Goal: Information Seeking & Learning: Learn about a topic

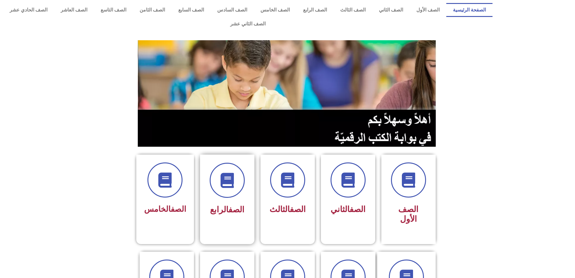
click at [230, 183] on div at bounding box center [227, 180] width 38 height 35
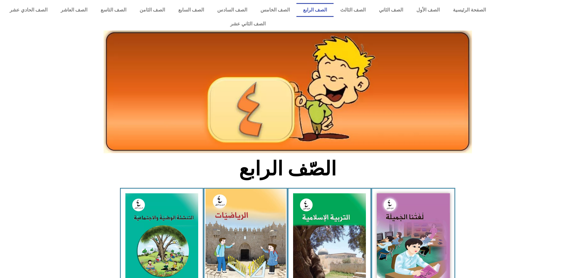
scroll to position [30, 0]
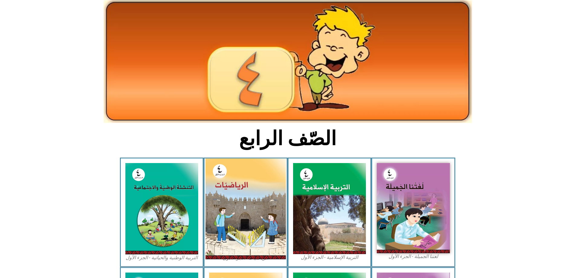
click at [235, 202] on img at bounding box center [245, 208] width 80 height 101
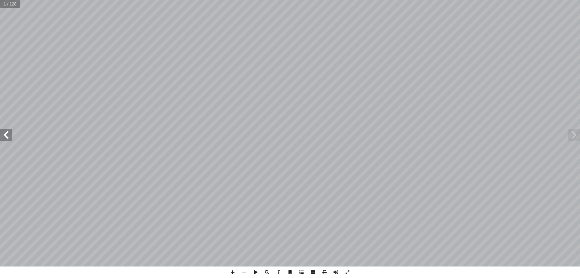
click at [10, 129] on span at bounding box center [6, 135] width 12 height 12
click at [256, 270] on span at bounding box center [255, 271] width 11 height 11
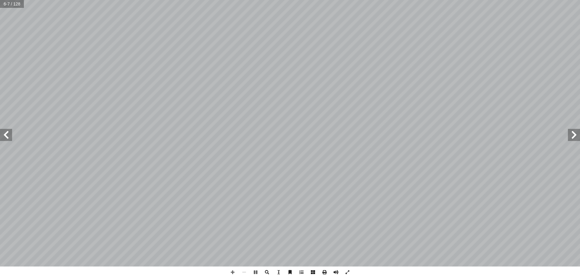
click at [9, 139] on span at bounding box center [6, 135] width 12 height 12
click at [257, 274] on span at bounding box center [255, 271] width 11 height 11
click at [222, 269] on div "12 � ه على هذ ُ ب ُ كت أ و� ، ِ د � عد أ ل� � ِّ خط على ِ لصحيح � ها َ مكان في …" at bounding box center [290, 139] width 580 height 278
click at [235, 272] on span at bounding box center [232, 271] width 11 height 11
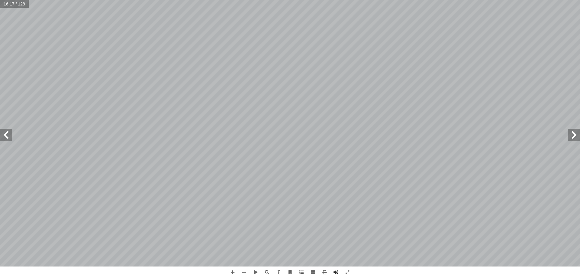
click at [9, 133] on span at bounding box center [6, 135] width 12 height 12
click at [7, 135] on span at bounding box center [6, 135] width 12 height 12
click at [243, 269] on span at bounding box center [243, 271] width 11 height 11
